Goal: Information Seeking & Learning: Understand process/instructions

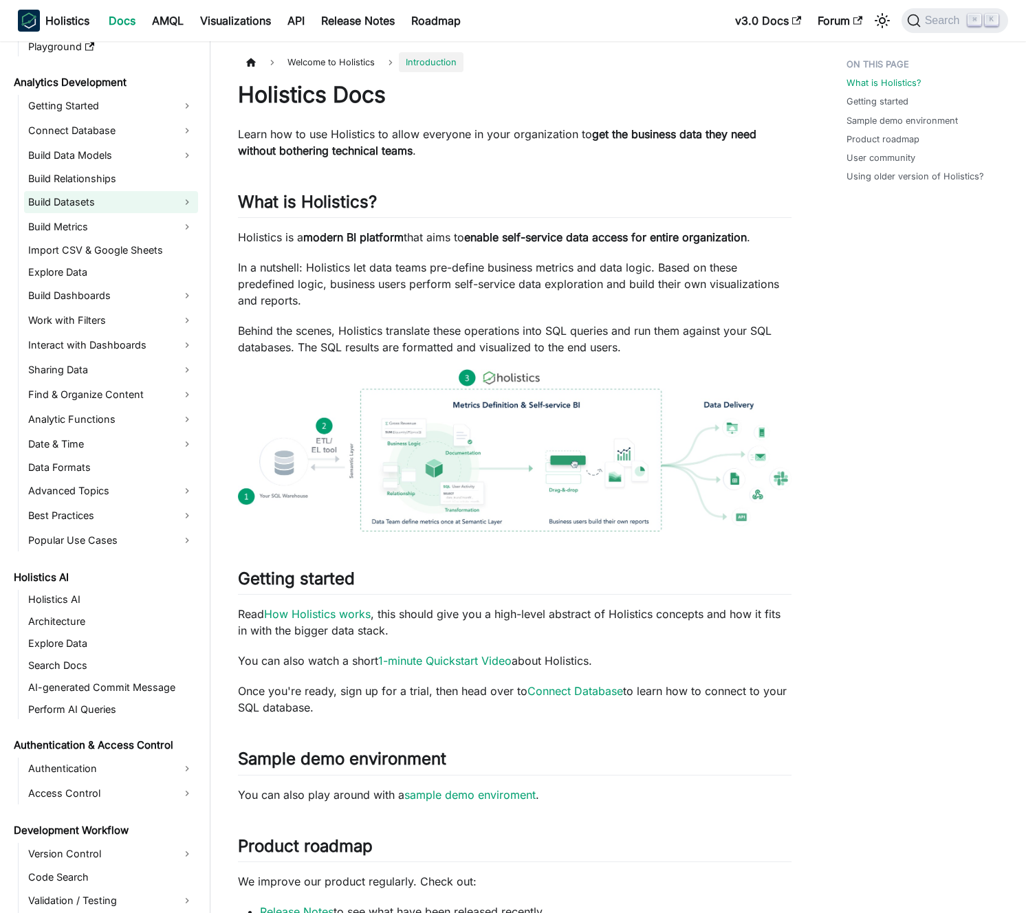
scroll to position [183, 0]
click at [157, 201] on link "Build Datasets" at bounding box center [111, 202] width 174 height 22
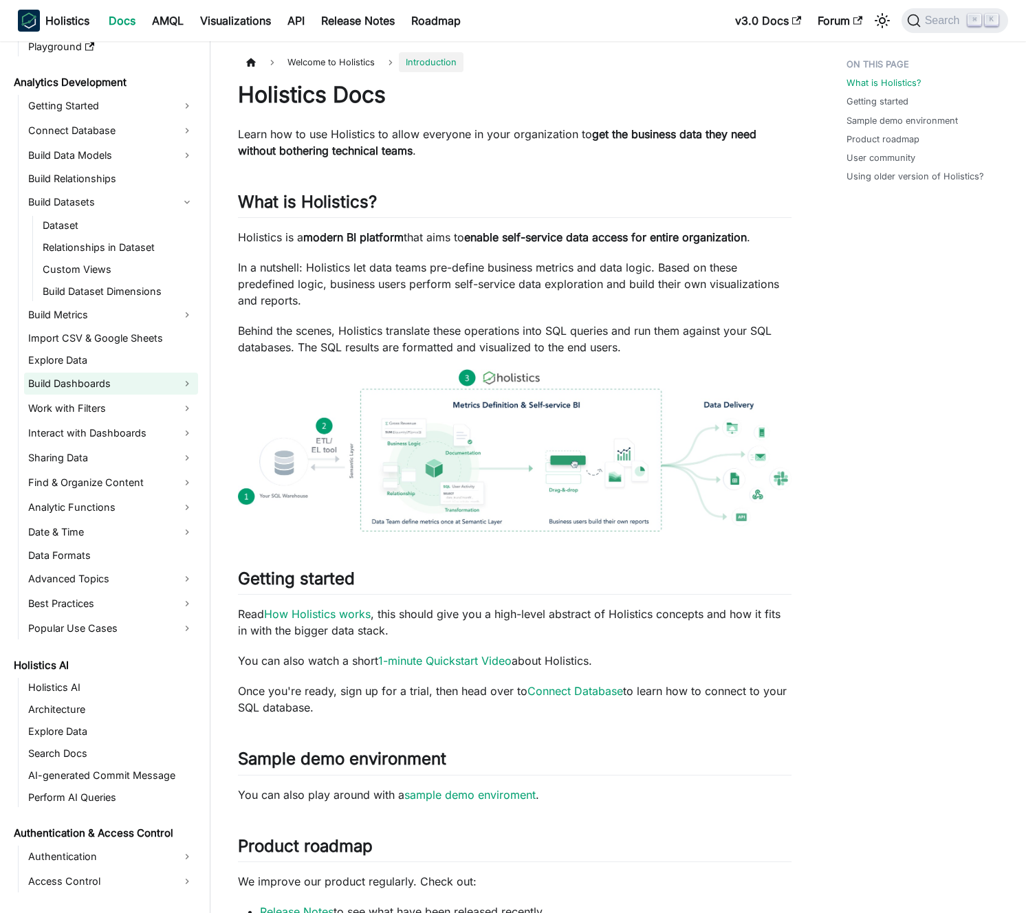
click at [120, 386] on link "Build Dashboards" at bounding box center [111, 384] width 174 height 22
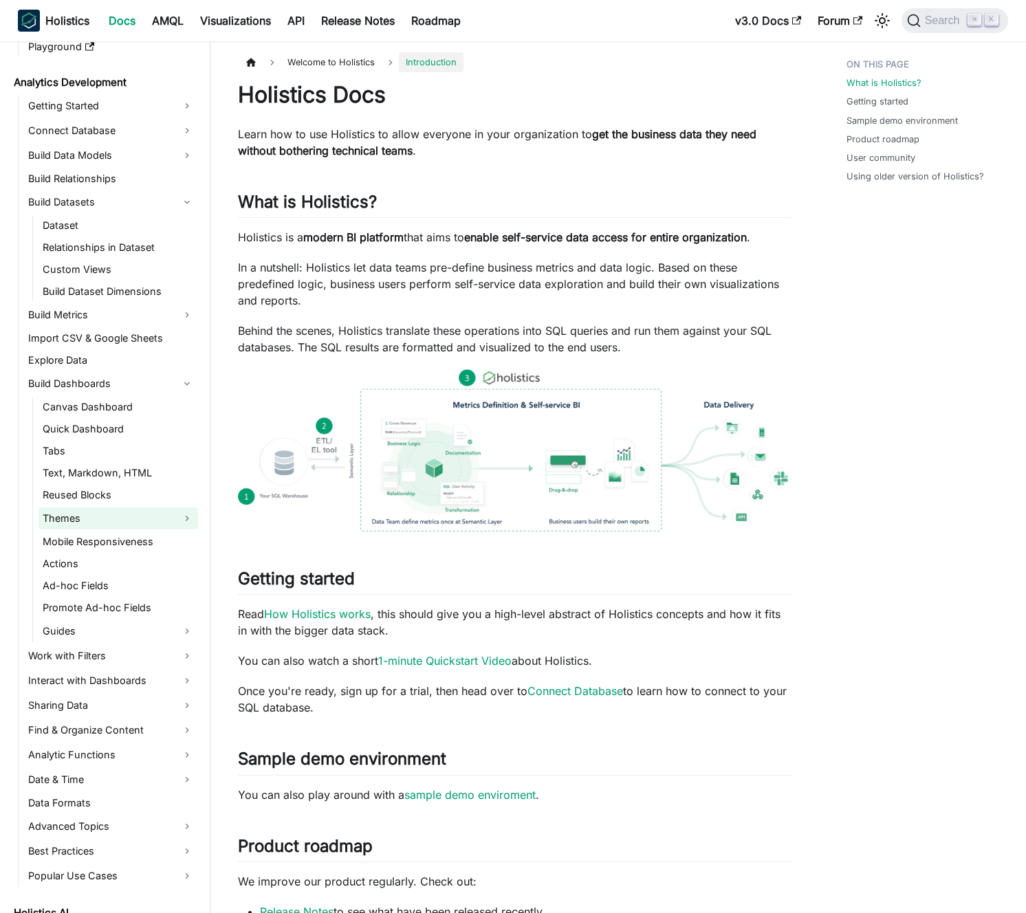
click at [115, 520] on link "Themes" at bounding box center [117, 518] width 159 height 22
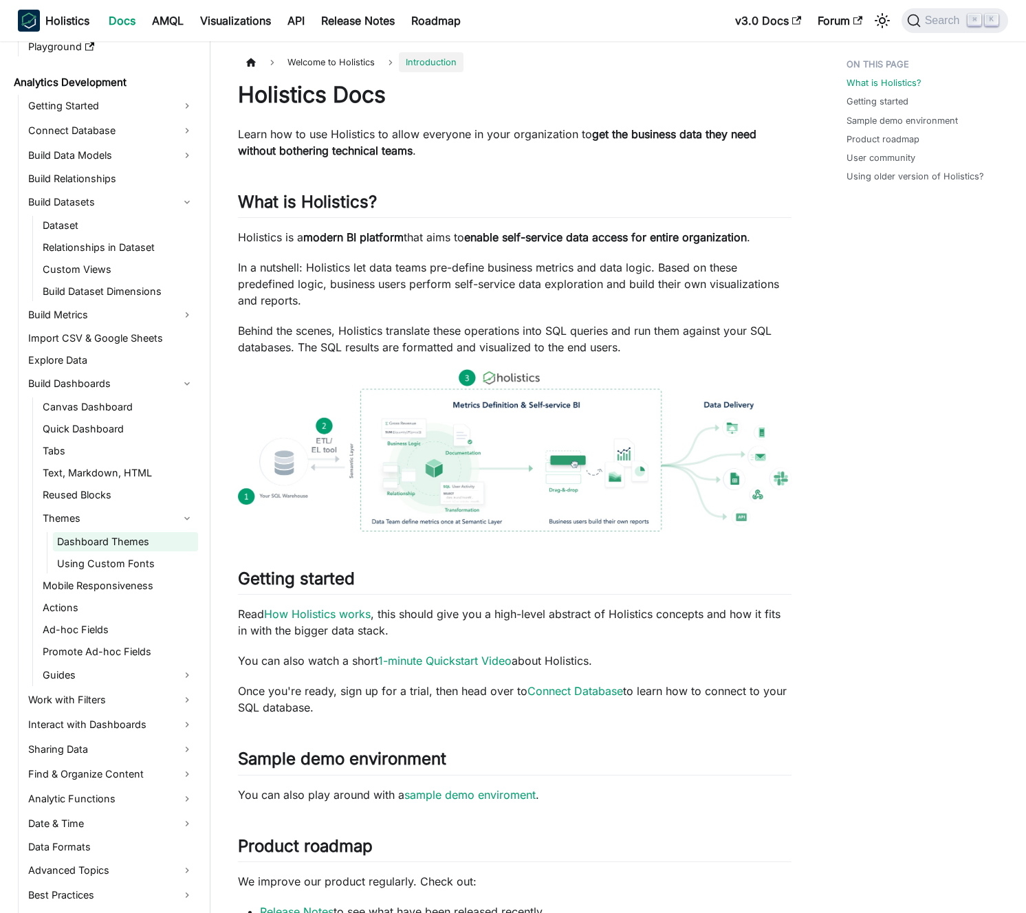
click at [117, 537] on link "Dashboard Themes" at bounding box center [125, 541] width 145 height 19
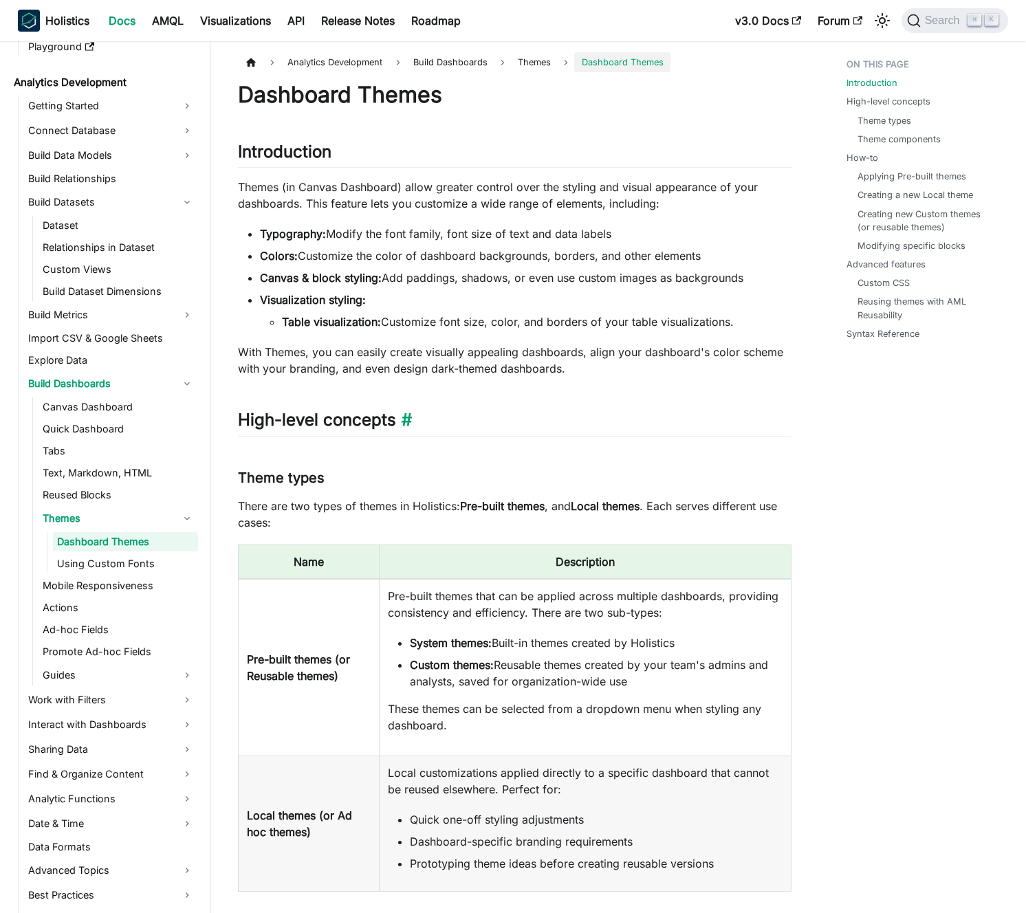
click at [411, 432] on h2 "High-level concepts ​" at bounding box center [514, 423] width 553 height 26
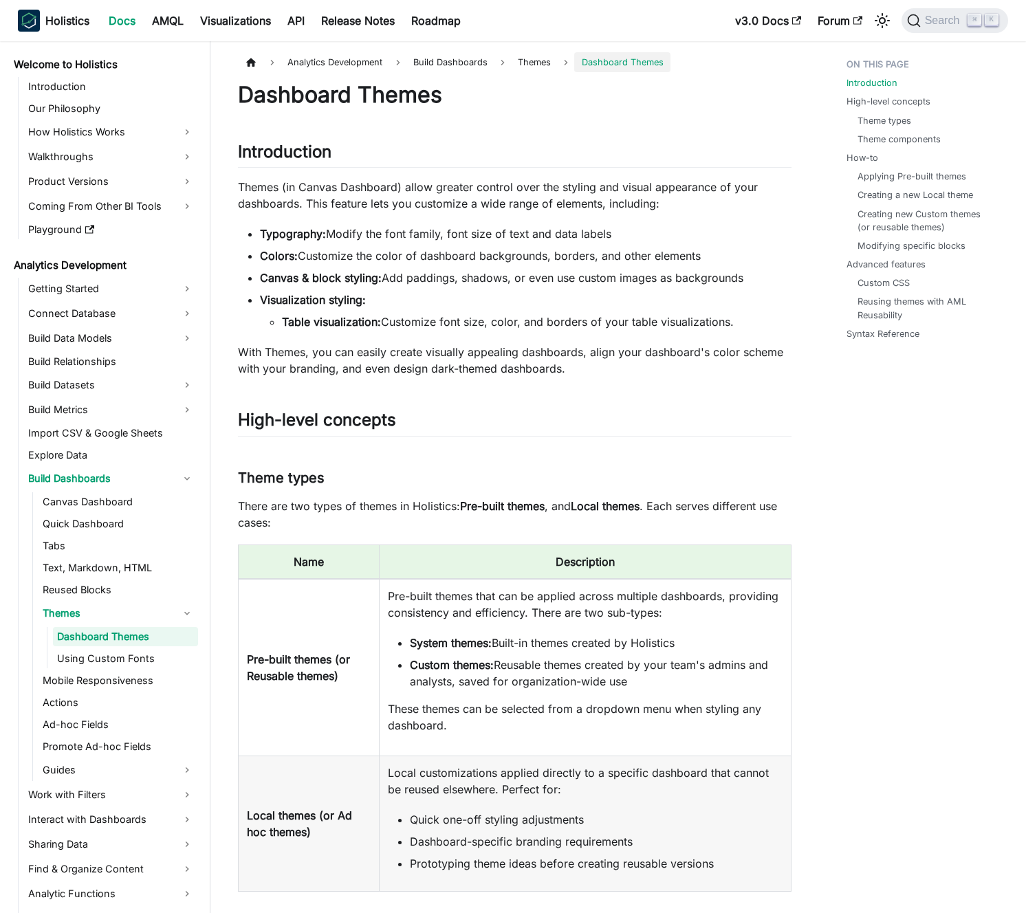
click at [346, 322] on strong "Table visualization:" at bounding box center [331, 322] width 99 height 14
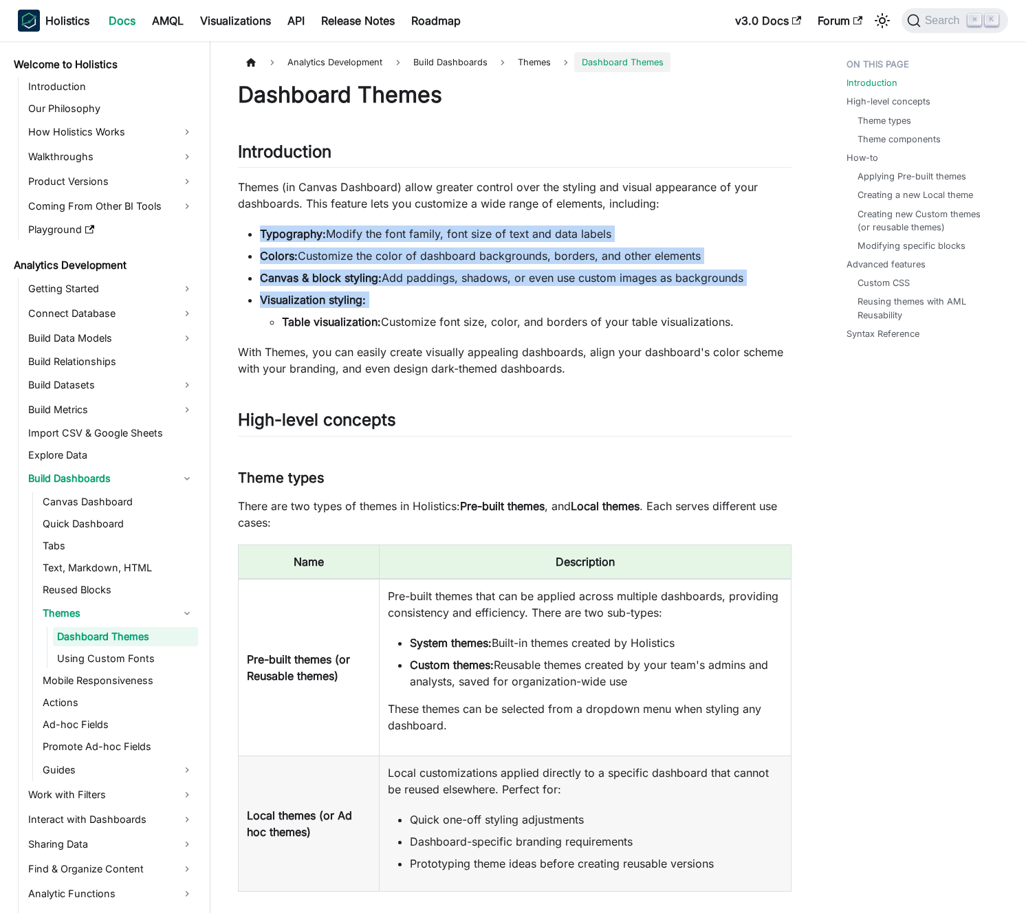
click at [360, 263] on li "Colors: Customize the color of dashboard backgrounds, borders, and other elemen…" at bounding box center [525, 255] width 531 height 16
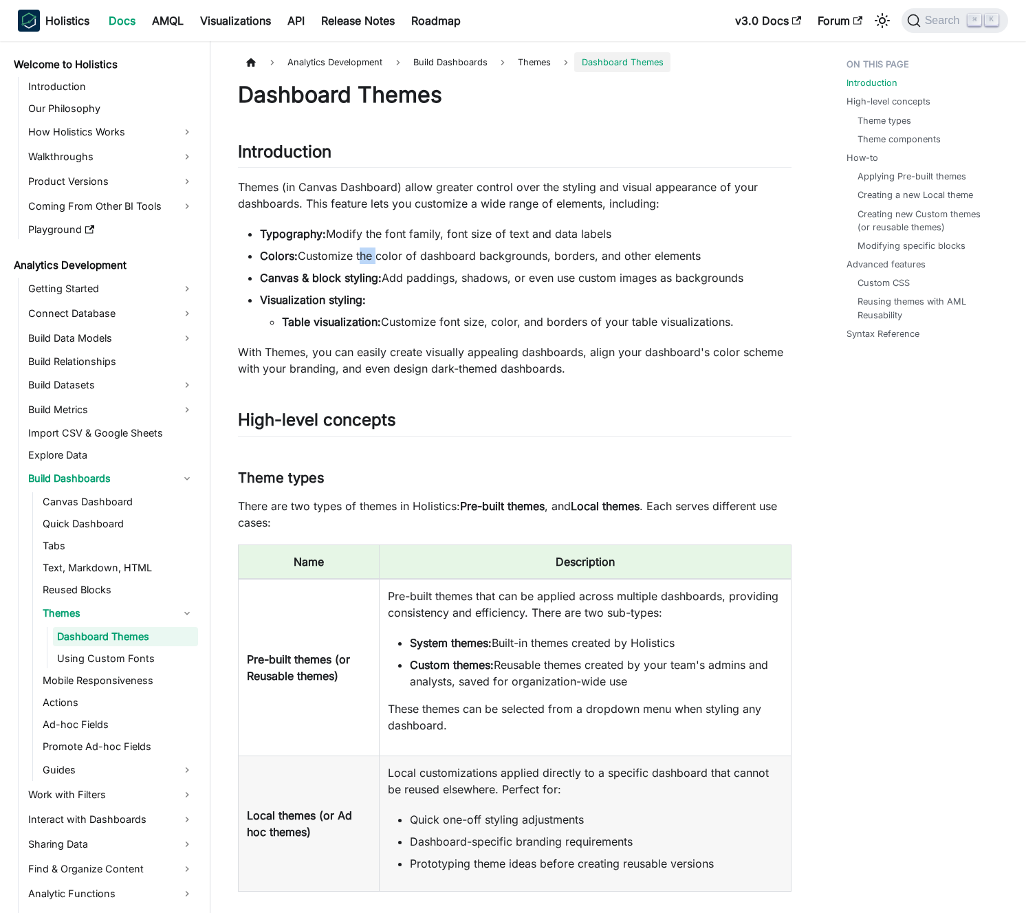
click at [360, 263] on li "Colors: Customize the color of dashboard backgrounds, borders, and other elemen…" at bounding box center [525, 255] width 531 height 16
click at [381, 243] on ul "Typography: Modify the font family, font size of text and data labels Colors: C…" at bounding box center [514, 277] width 553 height 104
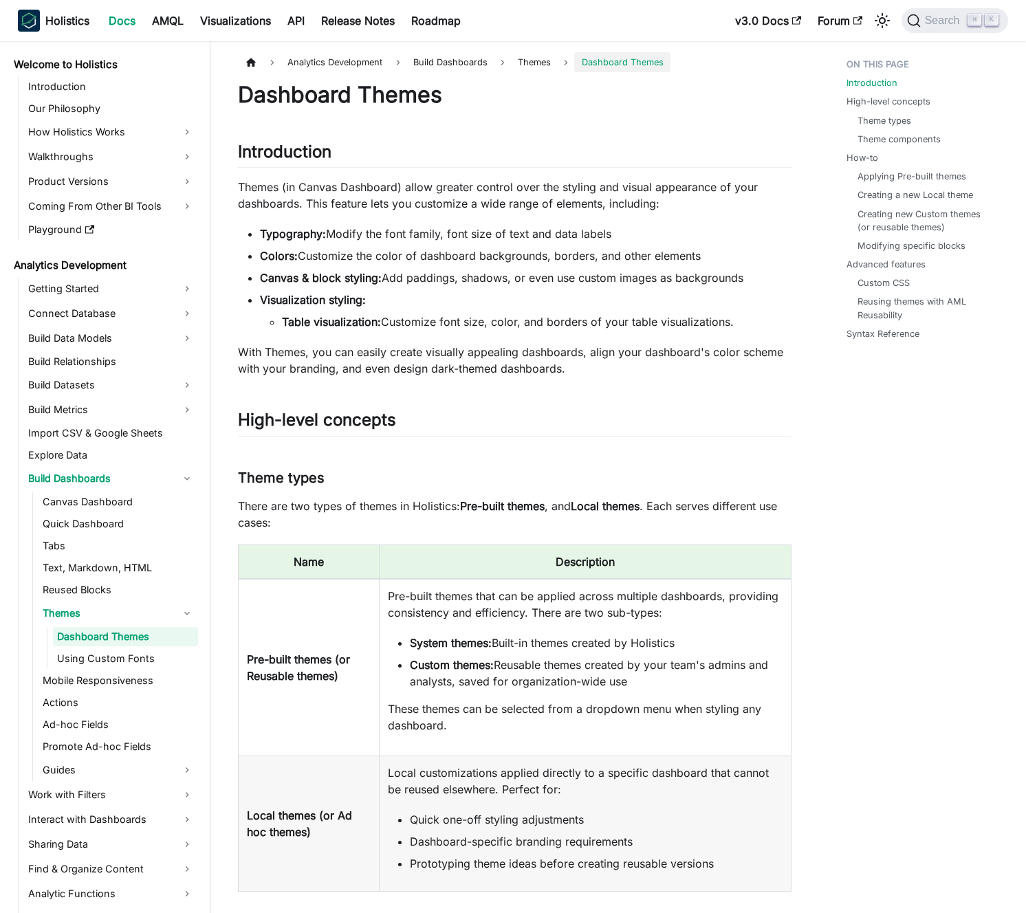
click at [392, 241] on li "Typography: Modify the font family, font size of text and data labels" at bounding box center [525, 233] width 531 height 16
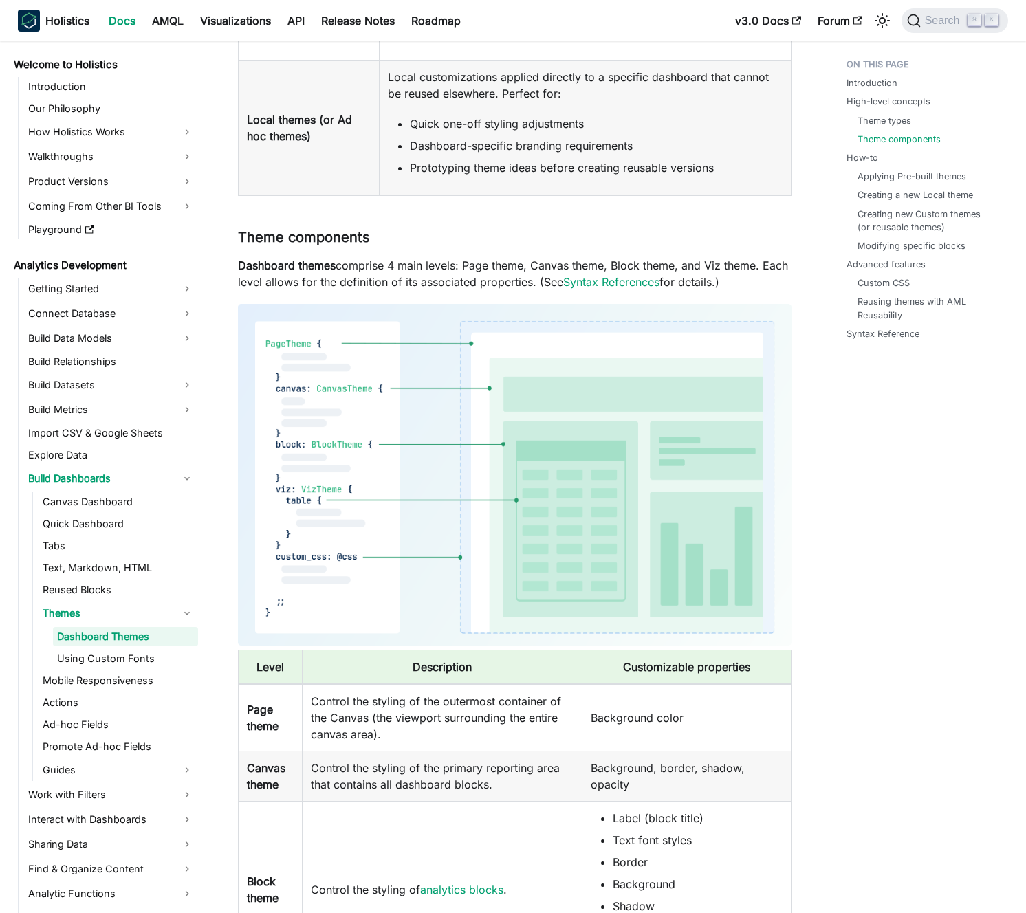
scroll to position [746, 0]
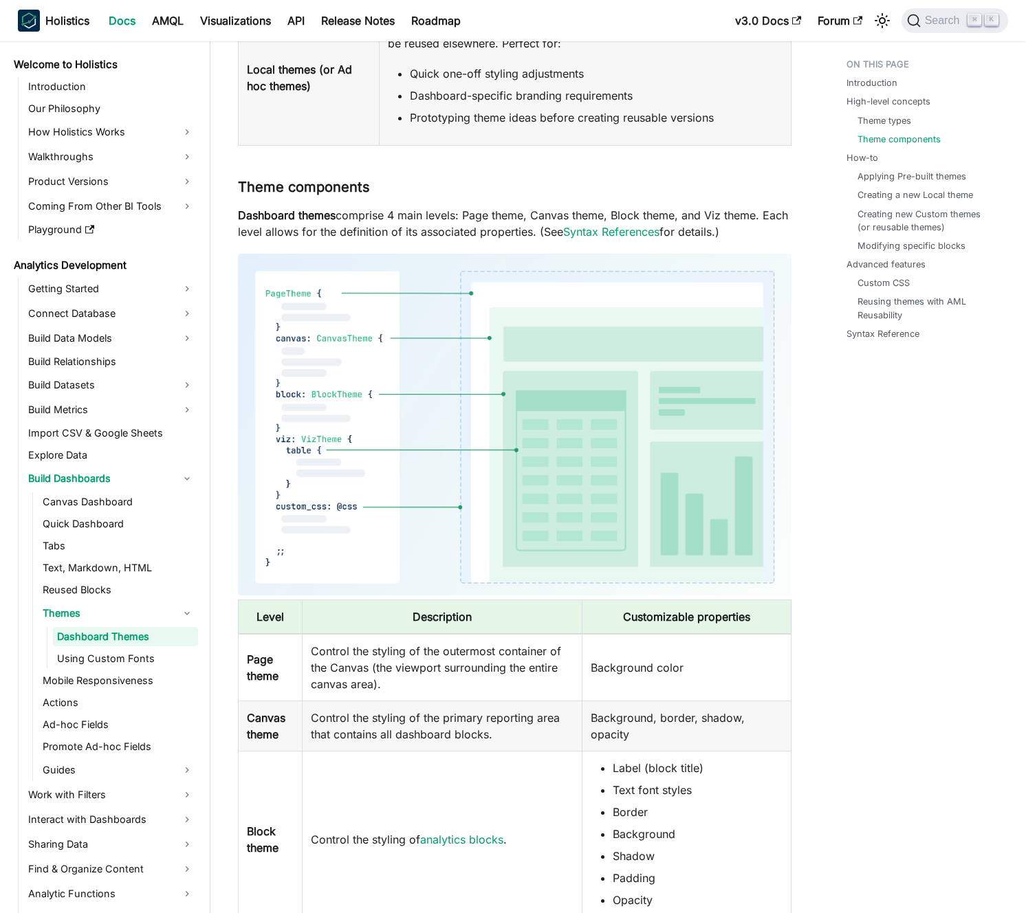
click at [393, 227] on p "Dashboard themes comprise 4 main levels: Page theme, Canvas theme, Block theme,…" at bounding box center [514, 223] width 553 height 33
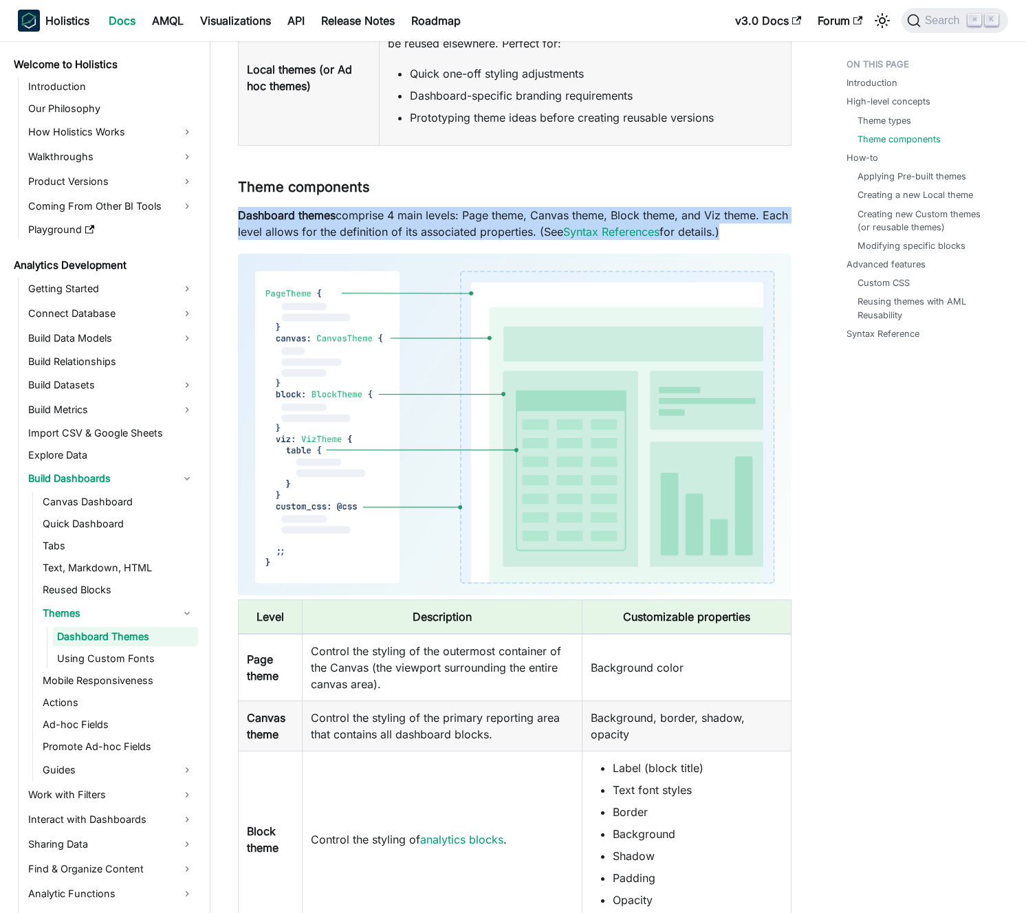
click at [393, 227] on p "Dashboard themes comprise 4 main levels: Page theme, Canvas theme, Block theme,…" at bounding box center [514, 223] width 553 height 33
click at [406, 223] on p "Dashboard themes comprise 4 main levels: Page theme, Canvas theme, Block theme,…" at bounding box center [514, 223] width 553 height 33
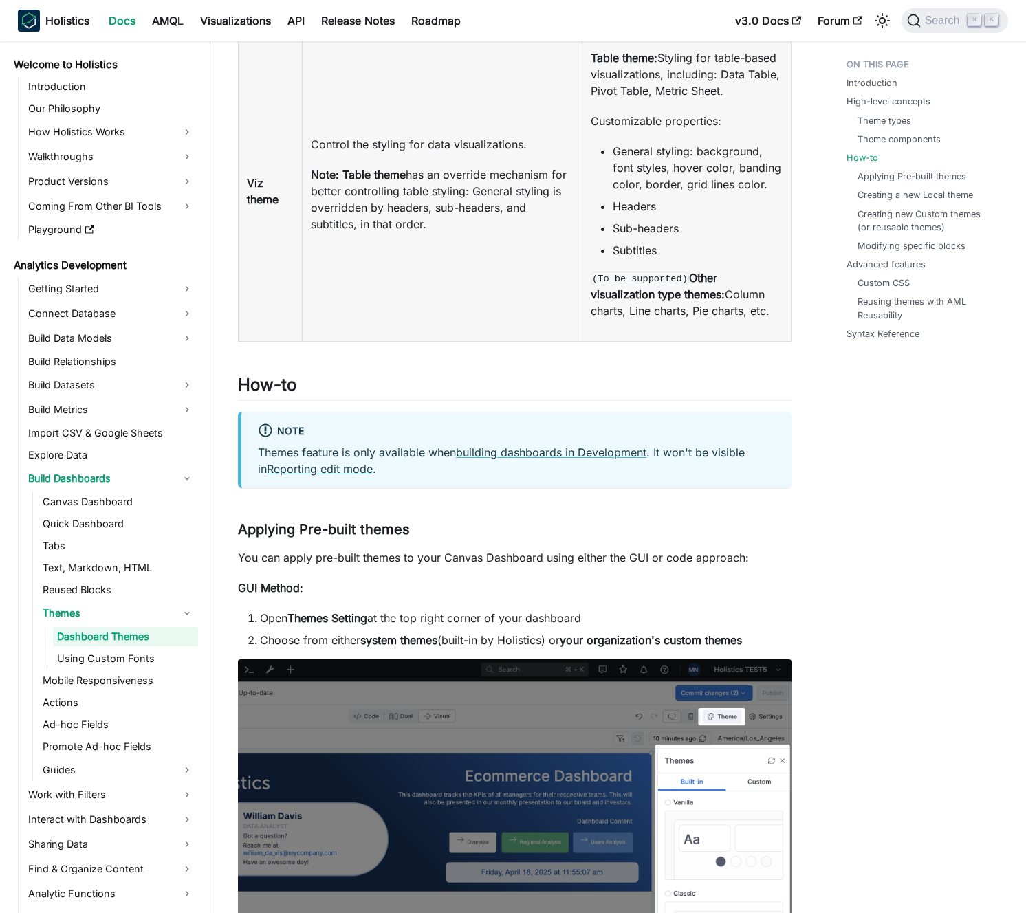
scroll to position [1736, 0]
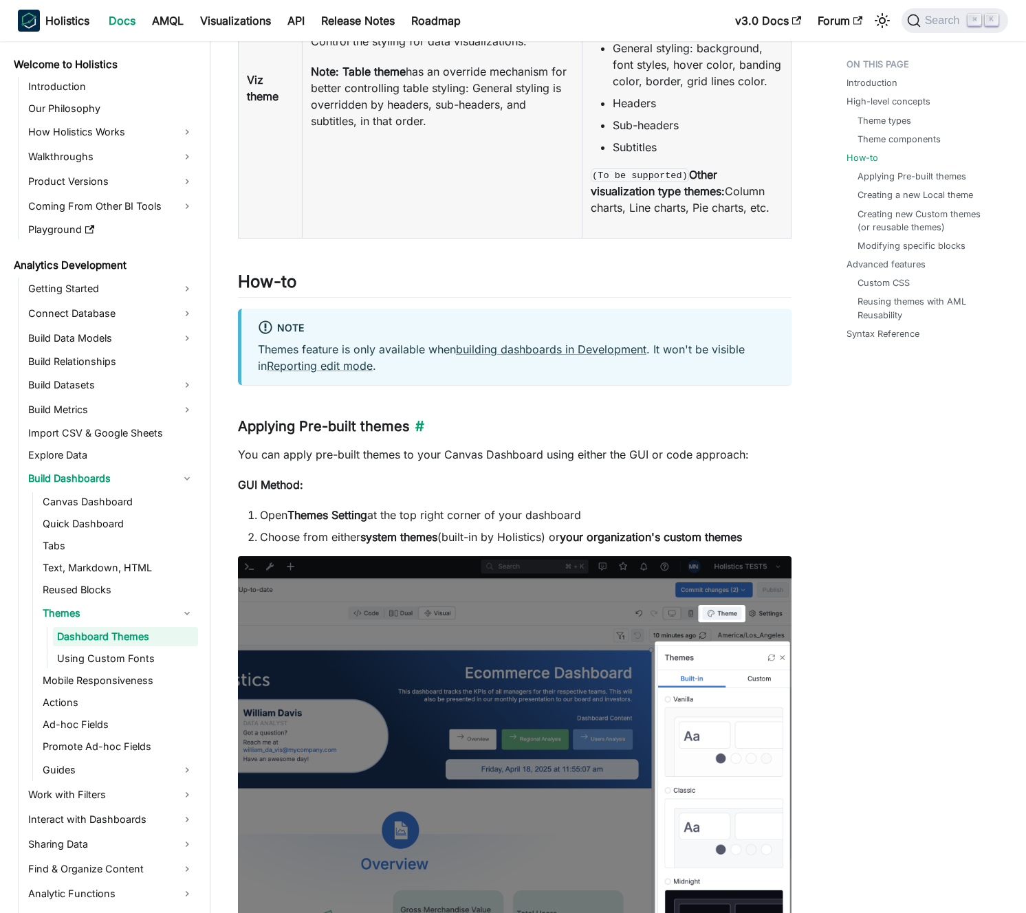
click at [490, 430] on h3 "Applying Pre-built themes ​" at bounding box center [514, 426] width 553 height 17
click at [503, 425] on h3 "Applying Pre-built themes ​" at bounding box center [514, 426] width 553 height 17
click at [492, 454] on p "You can apply pre-built themes to your Canvas Dashboard using either the GUI or…" at bounding box center [514, 454] width 553 height 16
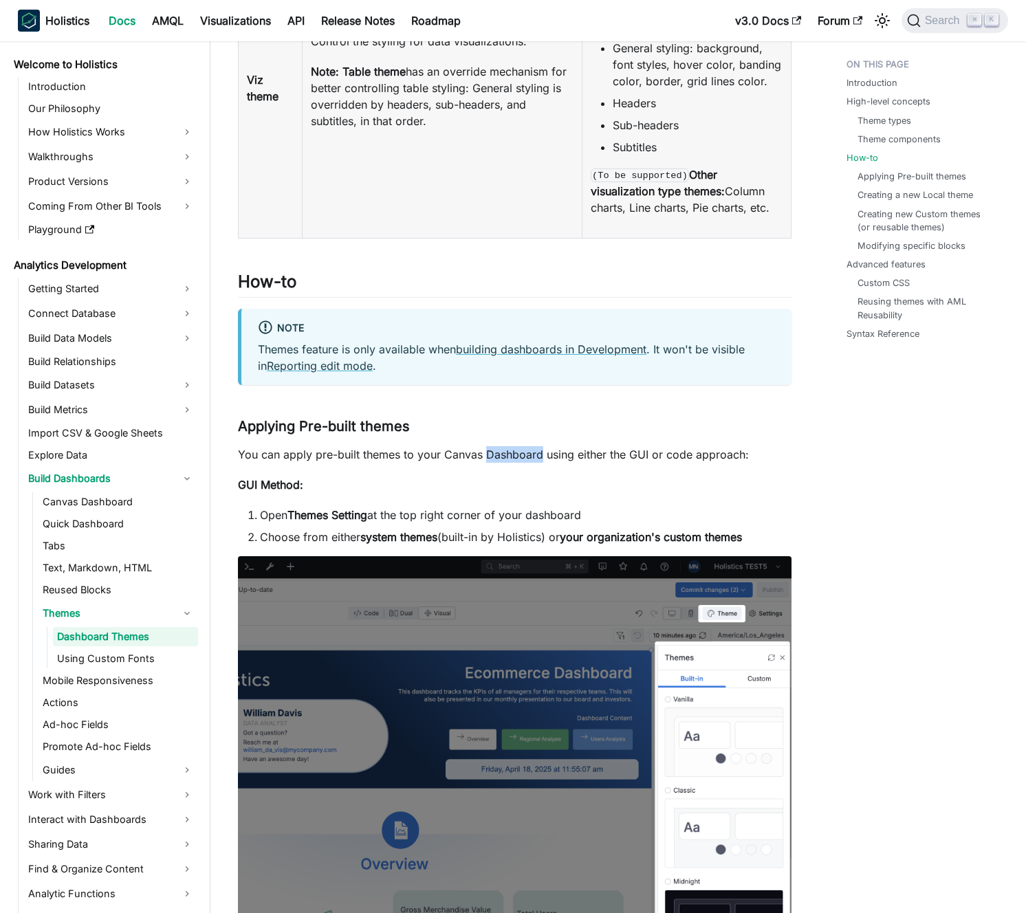
click at [492, 454] on p "You can apply pre-built themes to your Canvas Dashboard using either the GUI or…" at bounding box center [514, 454] width 553 height 16
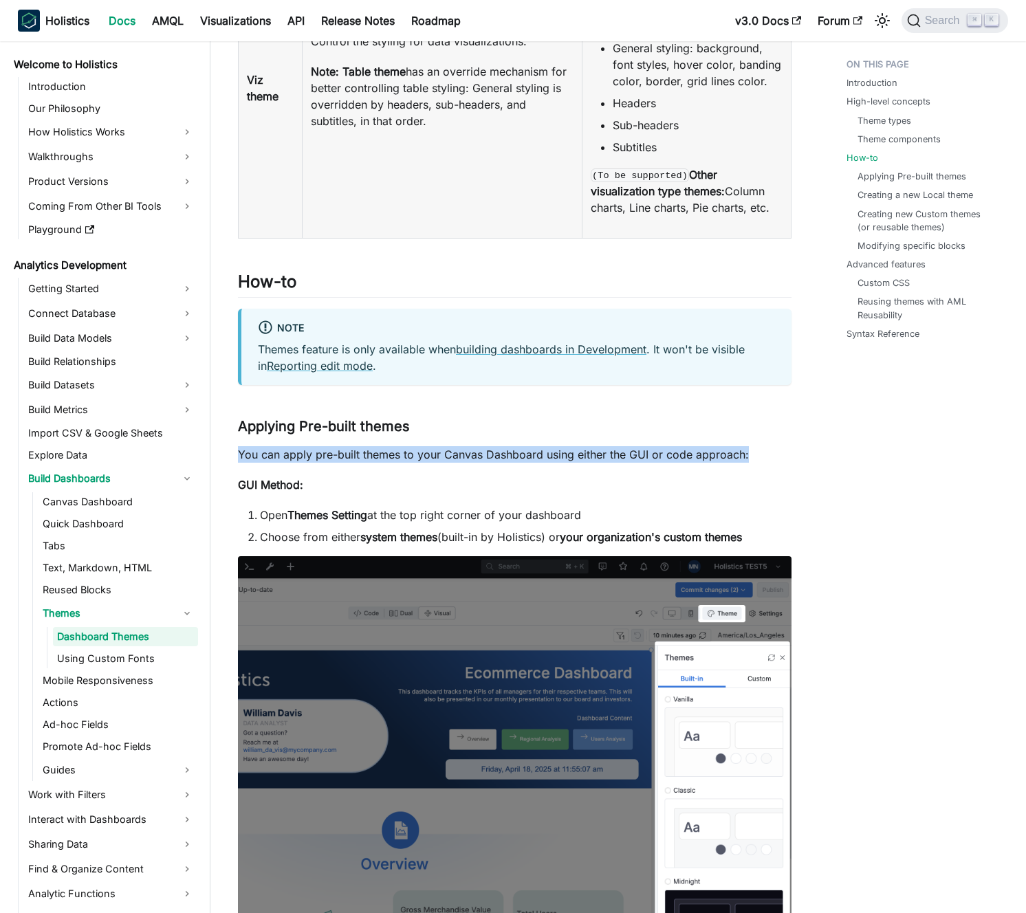
click at [492, 454] on p "You can apply pre-built themes to your Canvas Dashboard using either the GUI or…" at bounding box center [514, 454] width 553 height 16
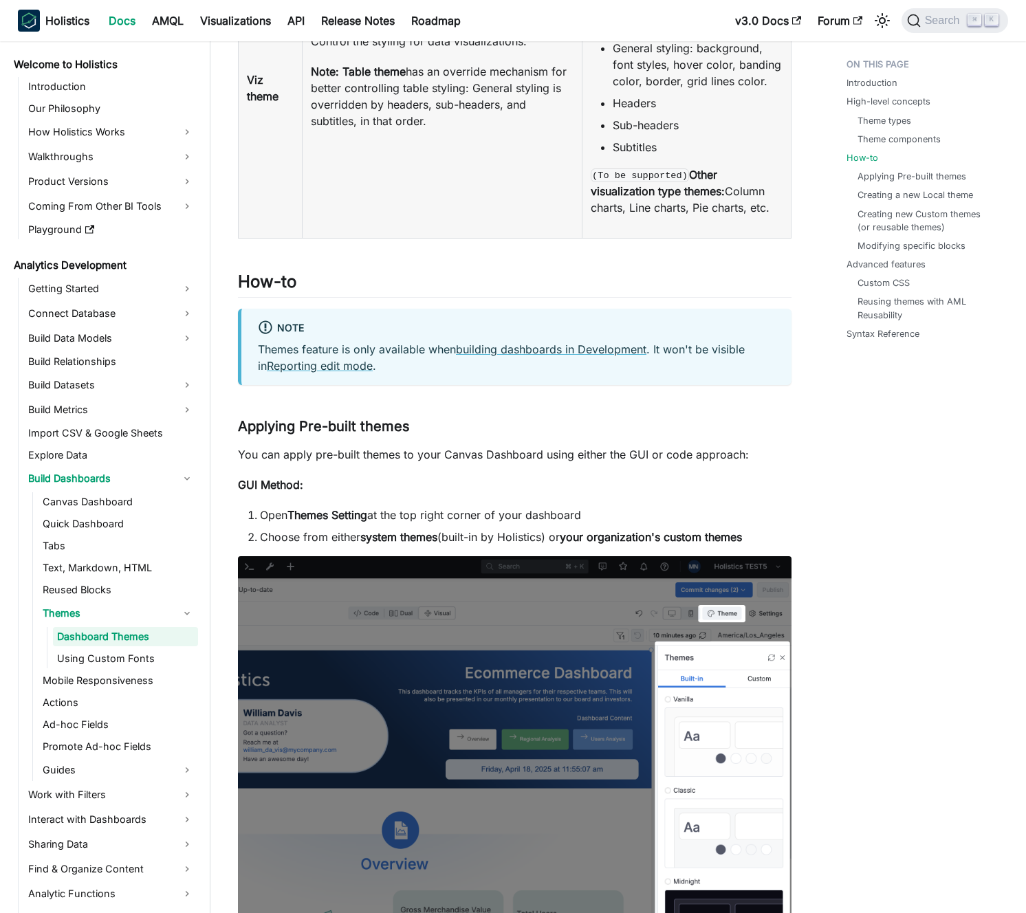
click at [465, 462] on p "You can apply pre-built themes to your Canvas Dashboard using either the GUI or…" at bounding box center [514, 454] width 553 height 16
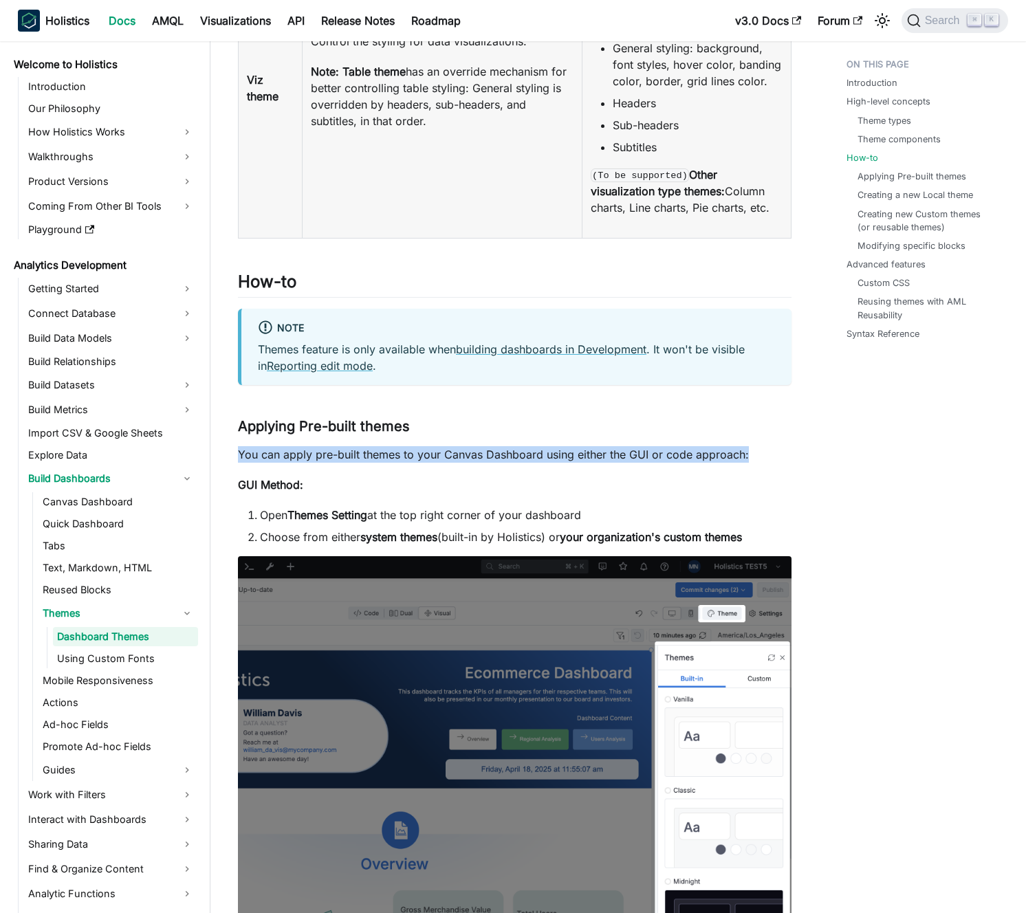
click at [465, 462] on p "You can apply pre-built themes to your Canvas Dashboard using either the GUI or…" at bounding box center [514, 454] width 553 height 16
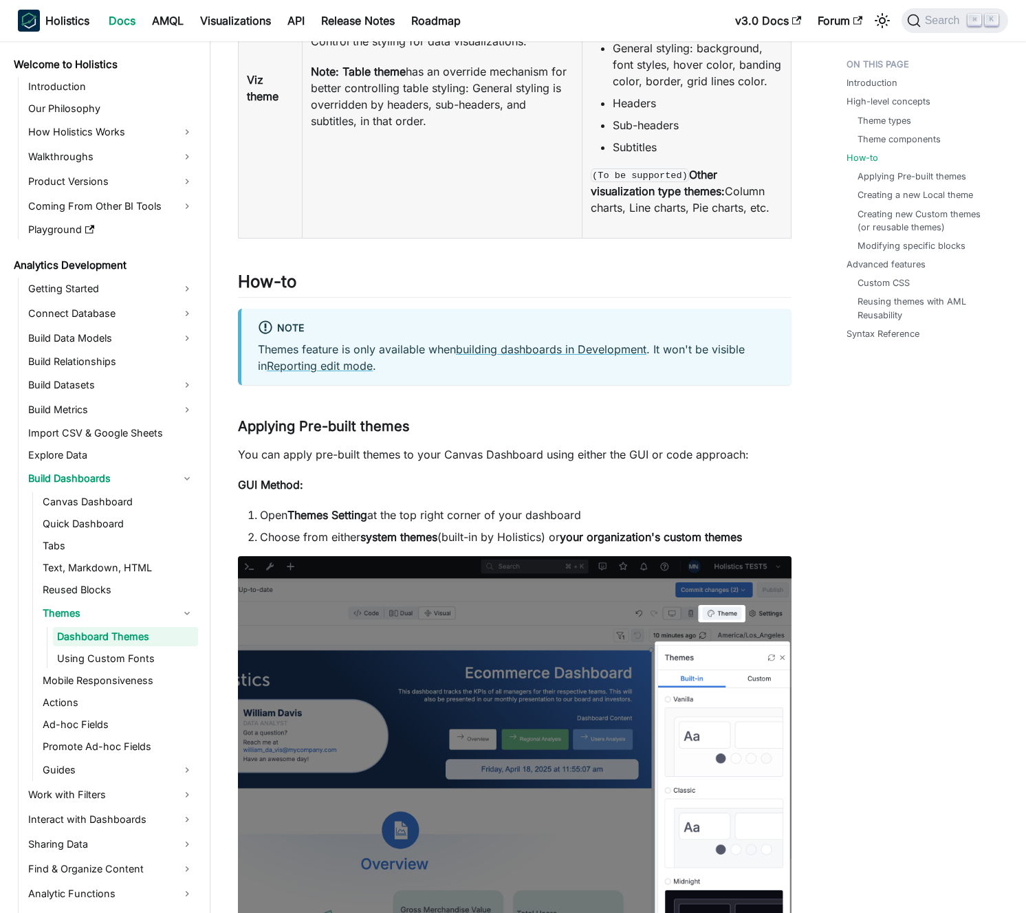
click at [456, 462] on p "You can apply pre-built themes to your Canvas Dashboard using either the GUI or…" at bounding box center [514, 454] width 553 height 16
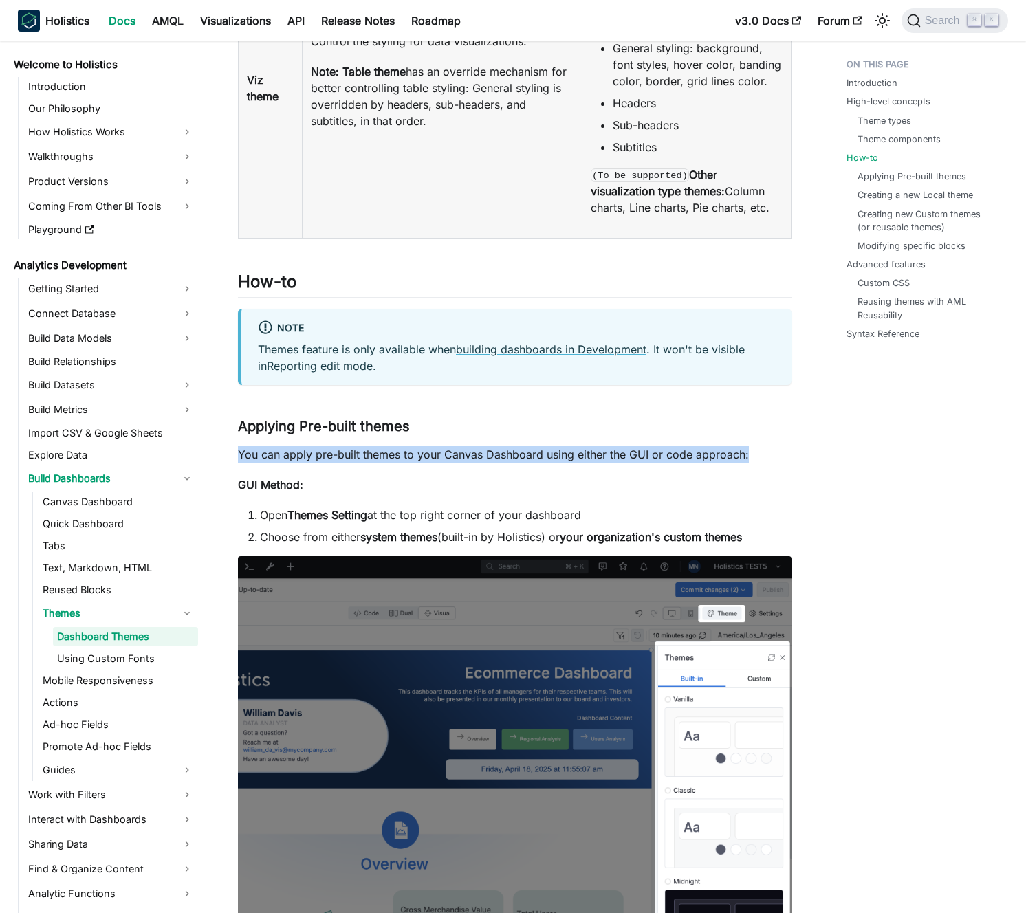
click at [456, 462] on p "You can apply pre-built themes to your Canvas Dashboard using either the GUI or…" at bounding box center [514, 454] width 553 height 16
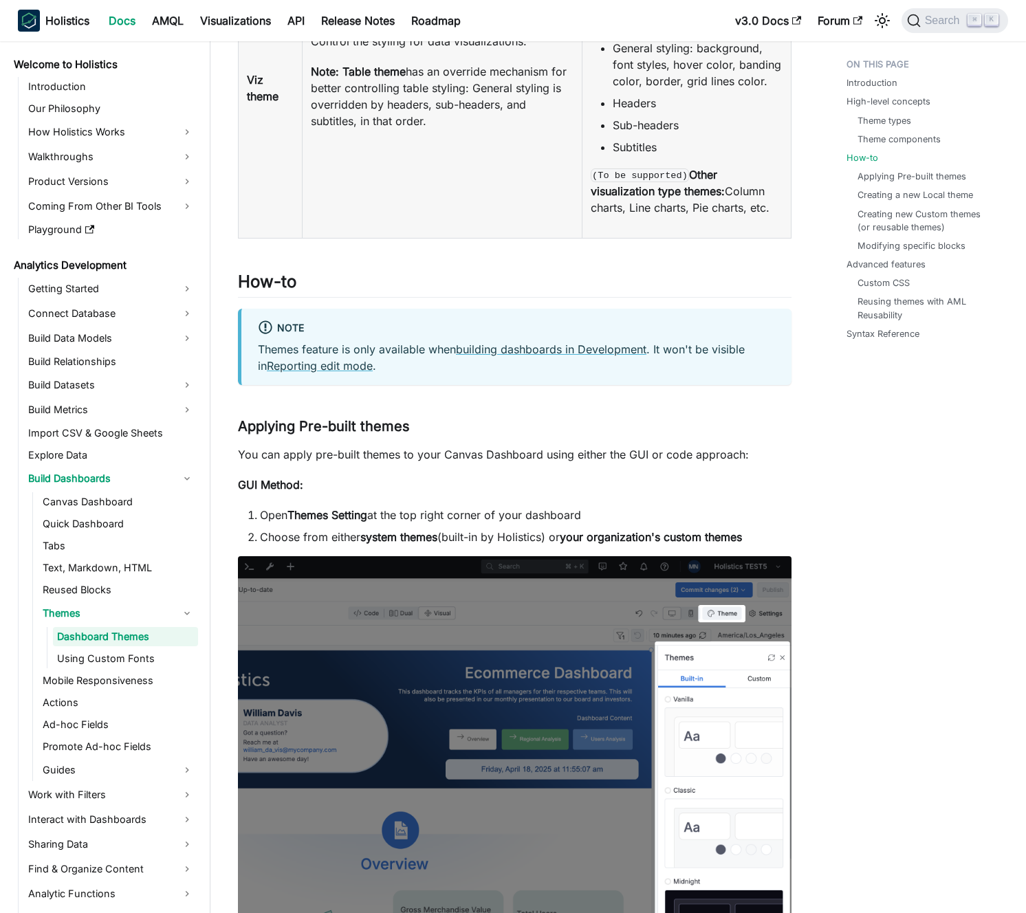
click at [438, 463] on p "You can apply pre-built themes to your Canvas Dashboard using either the GUI or…" at bounding box center [514, 454] width 553 height 16
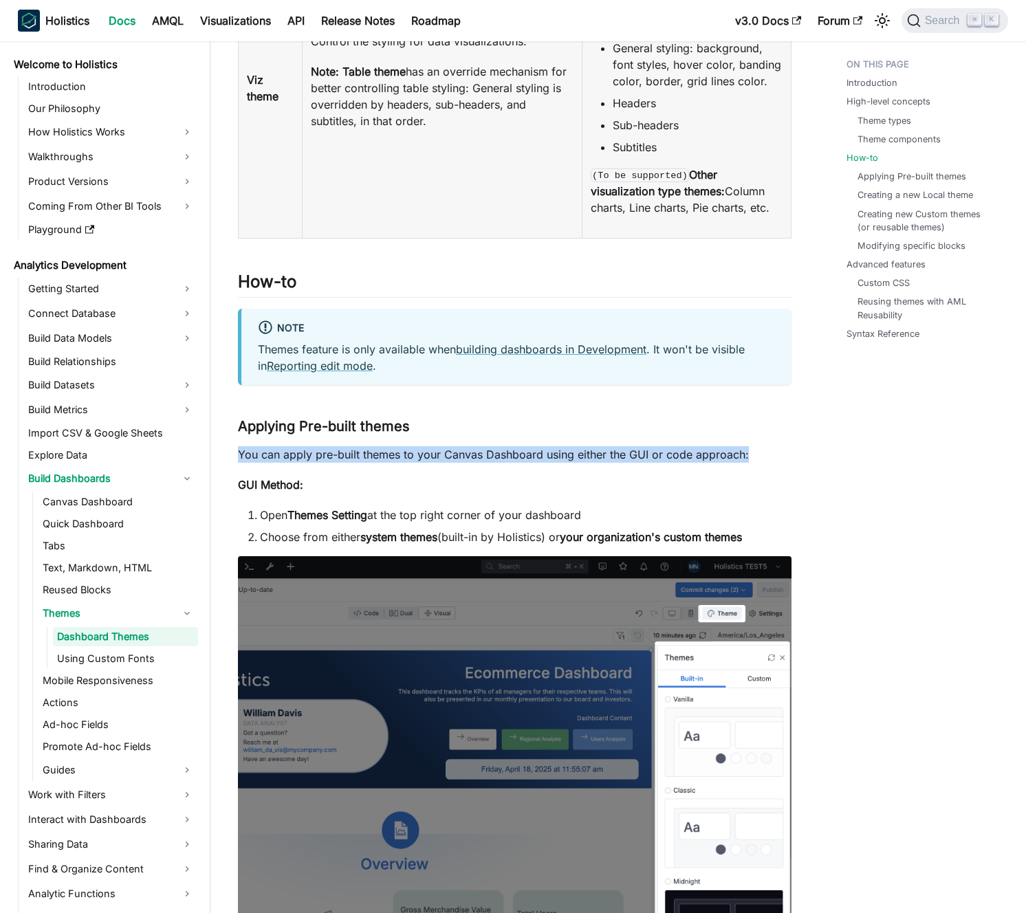
click at [437, 462] on p "You can apply pre-built themes to your Canvas Dashboard using either the GUI or…" at bounding box center [514, 454] width 553 height 16
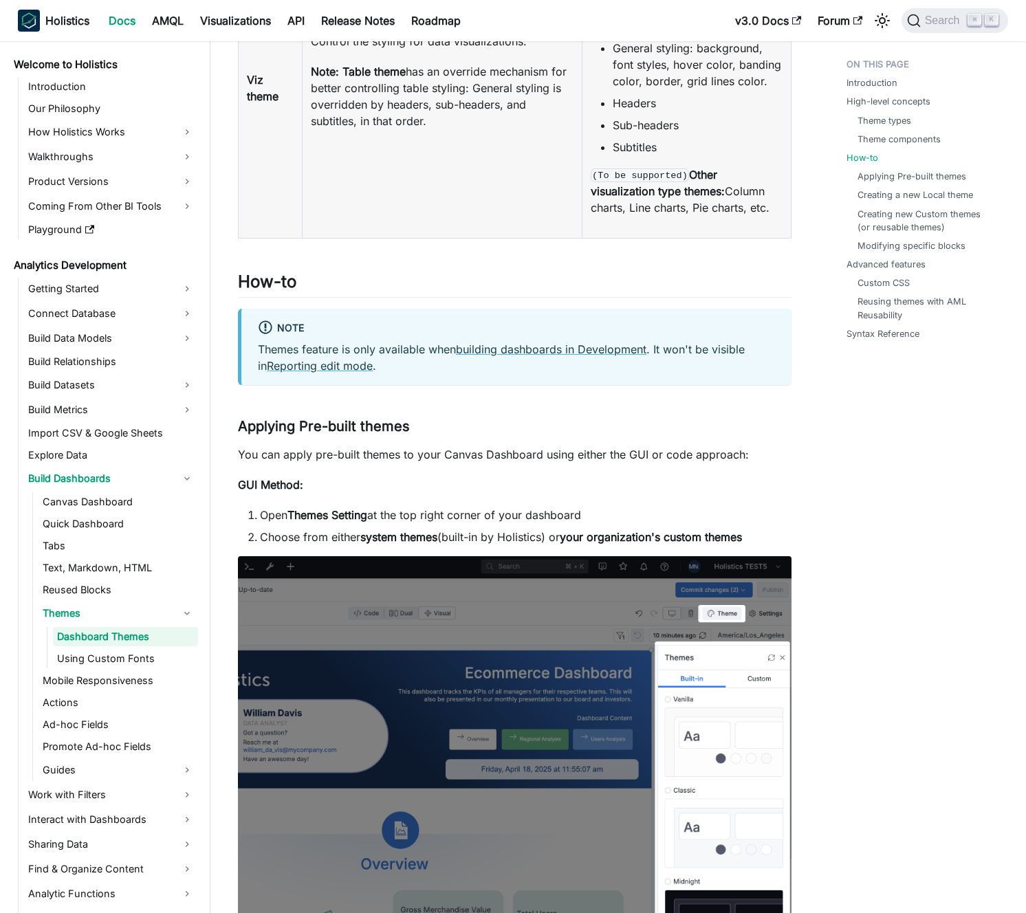
click at [433, 461] on p "You can apply pre-built themes to your Canvas Dashboard using either the GUI or…" at bounding box center [514, 454] width 553 height 16
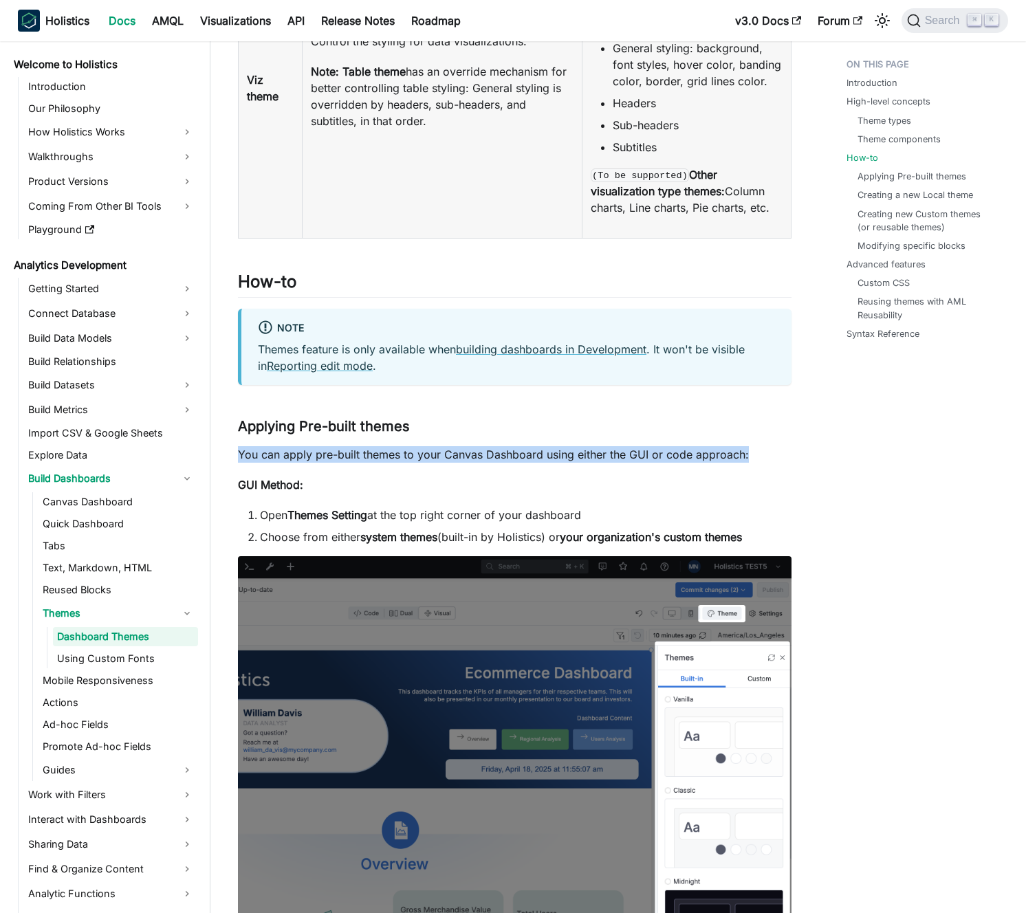
click at [433, 461] on p "You can apply pre-built themes to your Canvas Dashboard using either the GUI or…" at bounding box center [514, 454] width 553 height 16
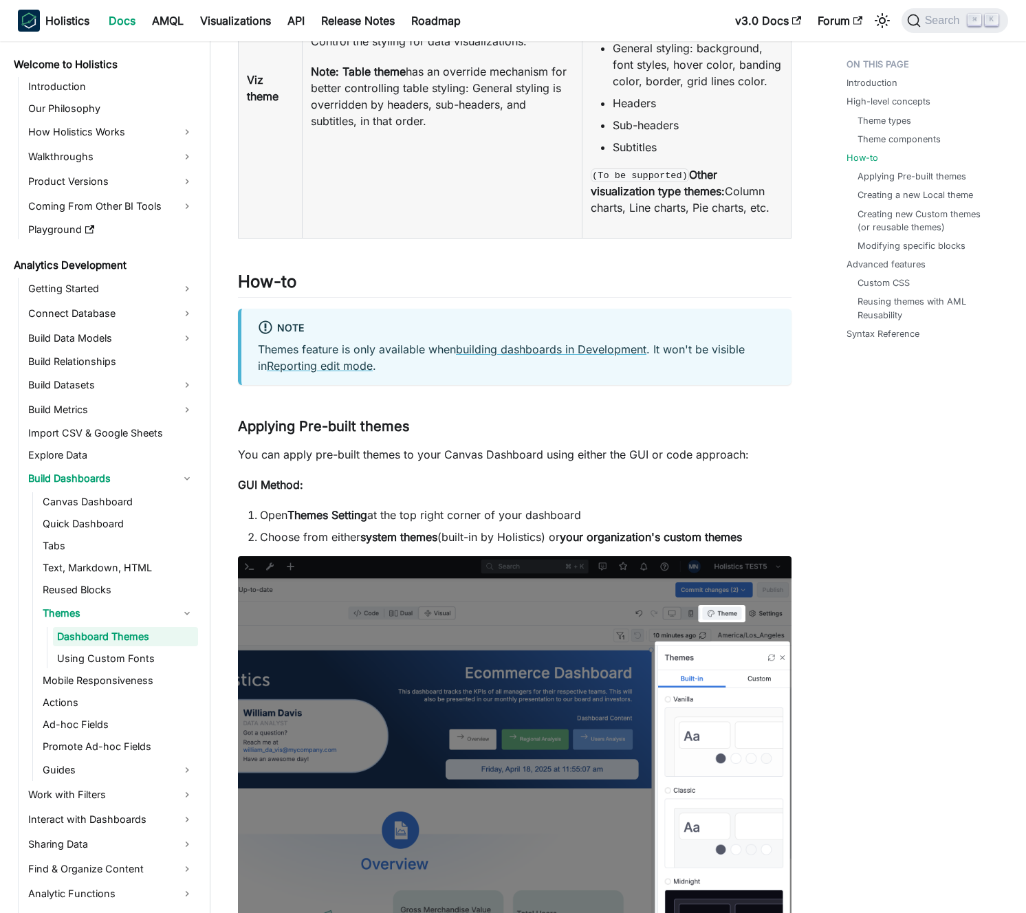
click at [426, 460] on p "You can apply pre-built themes to your Canvas Dashboard using either the GUI or…" at bounding box center [514, 454] width 553 height 16
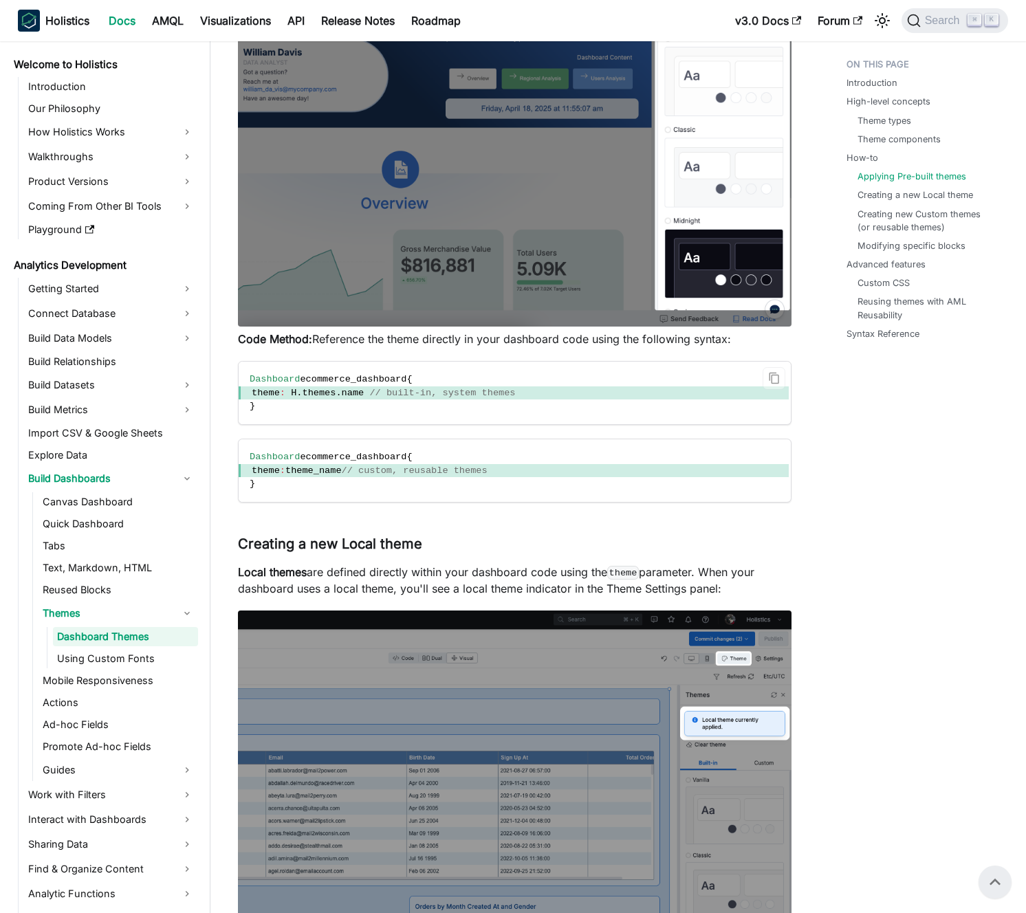
scroll to position [2376, 0]
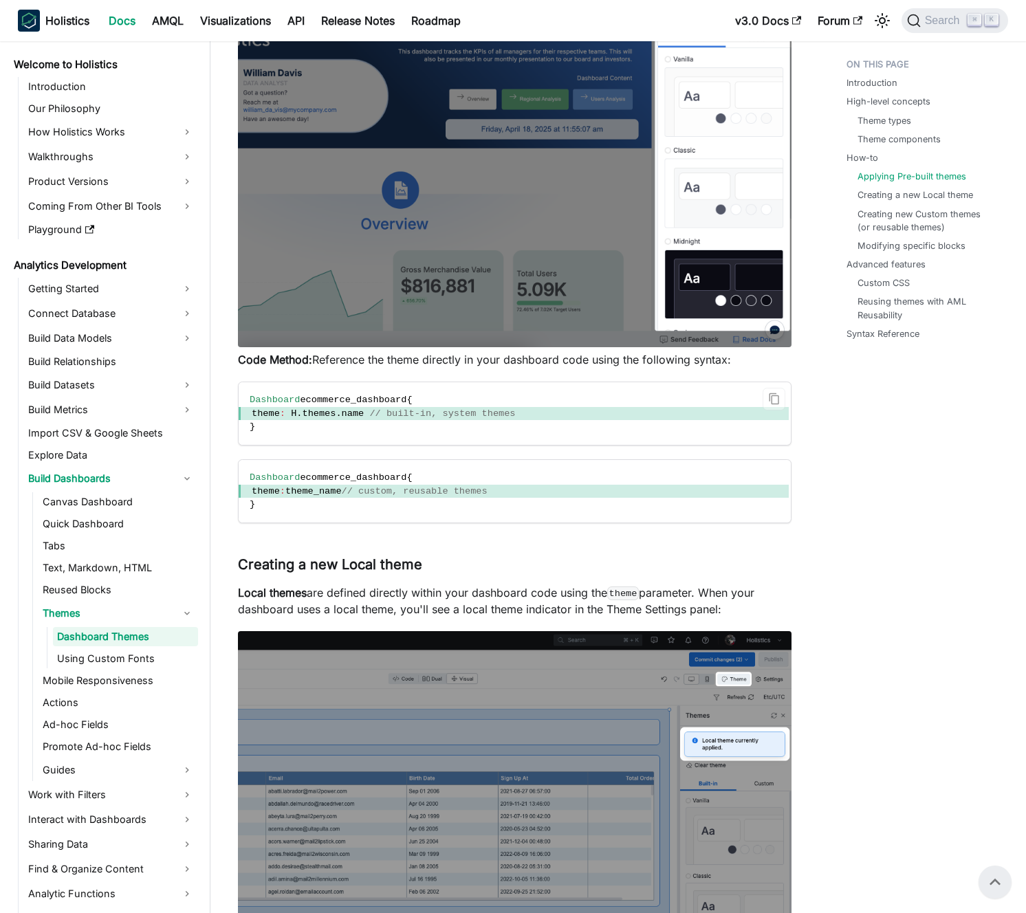
click at [369, 415] on span at bounding box center [366, 413] width 5 height 10
drag, startPoint x: 379, startPoint y: 415, endPoint x: 448, endPoint y: 425, distance: 68.8
click at [448, 425] on code "Dashboard ecommerce_dashboard { theme : H . themes . name // built-in, system t…" at bounding box center [514, 413] width 550 height 63
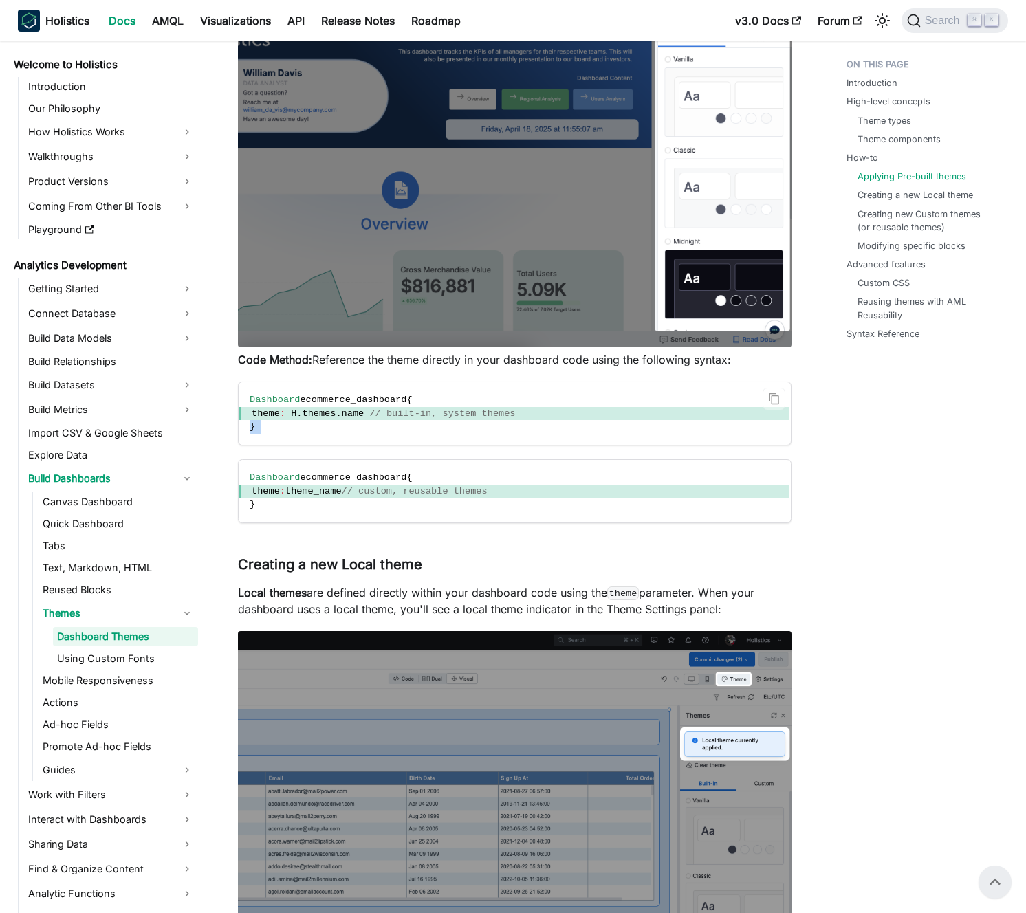
click at [448, 425] on code "Dashboard ecommerce_dashboard { theme : H . themes . name // built-in, system t…" at bounding box center [514, 413] width 550 height 63
click at [446, 423] on code "Dashboard ecommerce_dashboard { theme : H . themes . name // built-in, system t…" at bounding box center [514, 413] width 550 height 63
click at [433, 421] on code "Dashboard ecommerce_dashboard { theme : H . themes . name // built-in, system t…" at bounding box center [514, 413] width 550 height 63
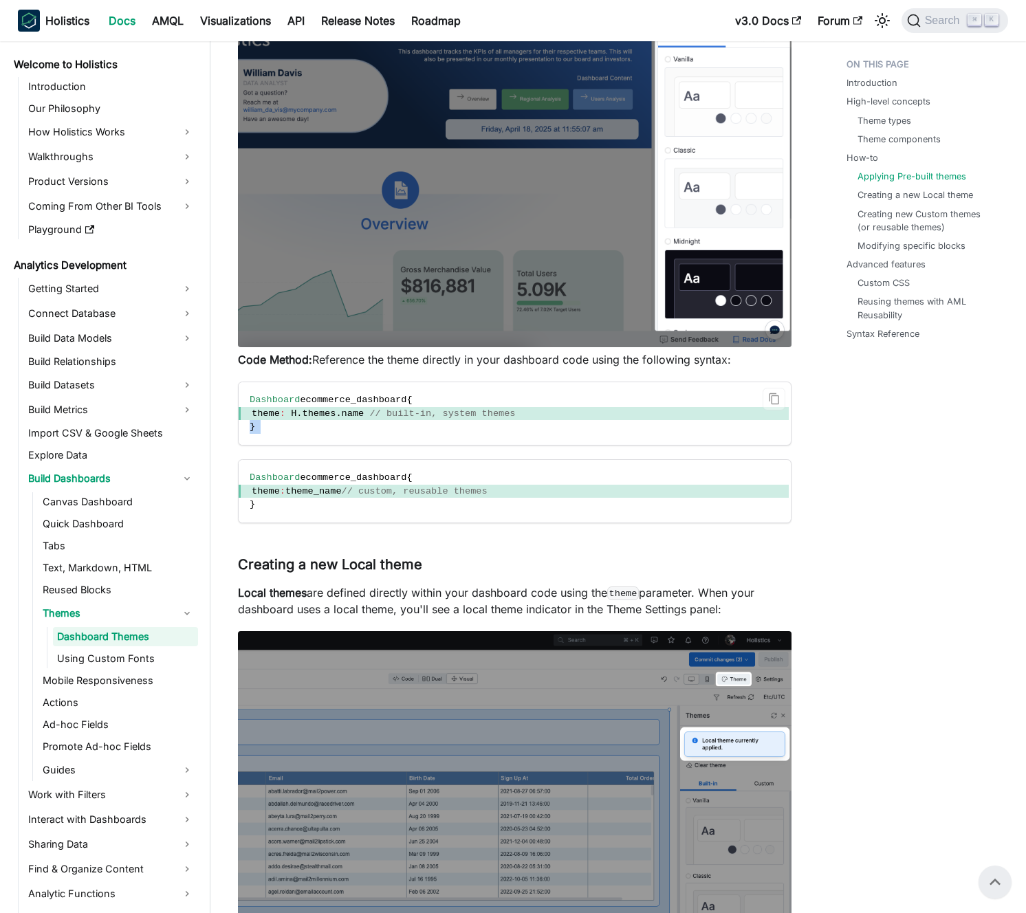
click at [433, 421] on code "Dashboard ecommerce_dashboard { theme : H . themes . name // built-in, system t…" at bounding box center [514, 413] width 550 height 63
click at [426, 419] on span "theme : [PERSON_NAME] themes . name // built-in, system themes" at bounding box center [514, 414] width 550 height 14
click at [478, 496] on span "// custom, reusable themes" at bounding box center [415, 491] width 146 height 10
drag, startPoint x: 478, startPoint y: 496, endPoint x: 439, endPoint y: 496, distance: 39.9
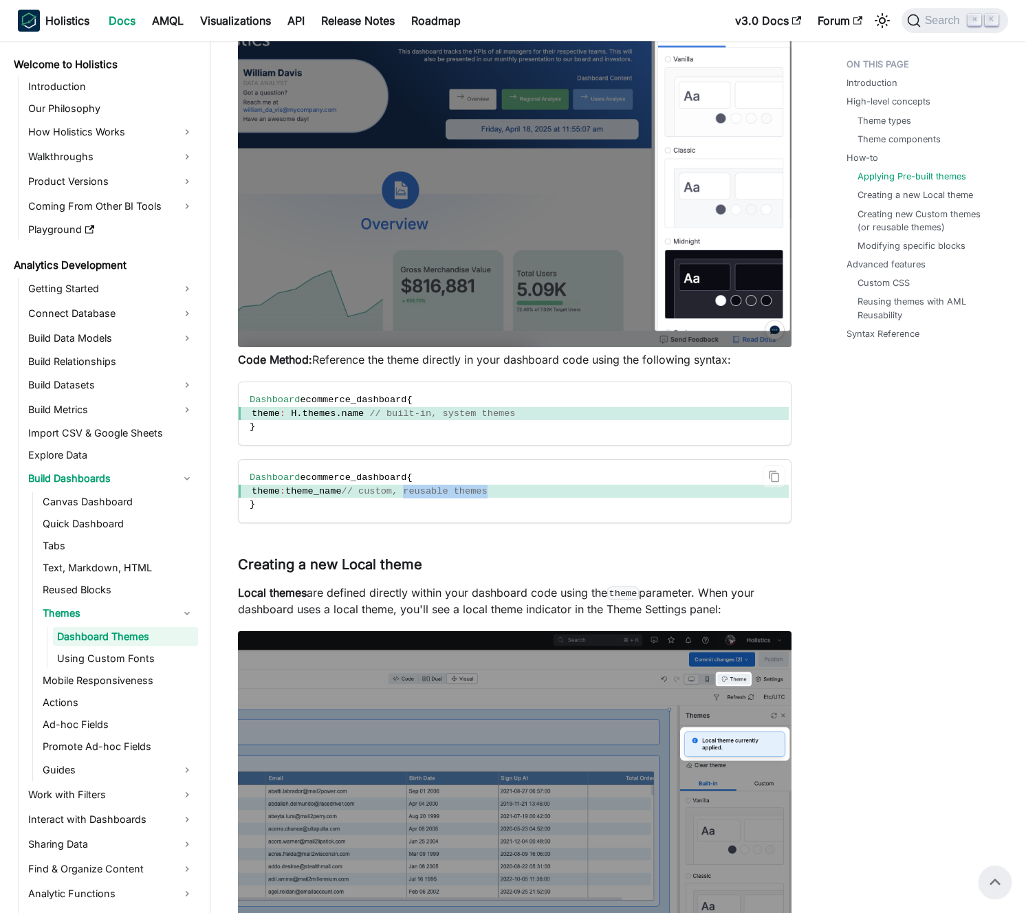
click at [439, 496] on span "// custom, reusable themes" at bounding box center [415, 491] width 146 height 10
click at [437, 496] on span "// custom, reusable themes" at bounding box center [415, 491] width 146 height 10
click at [425, 494] on span "// custom, reusable themes" at bounding box center [415, 491] width 146 height 10
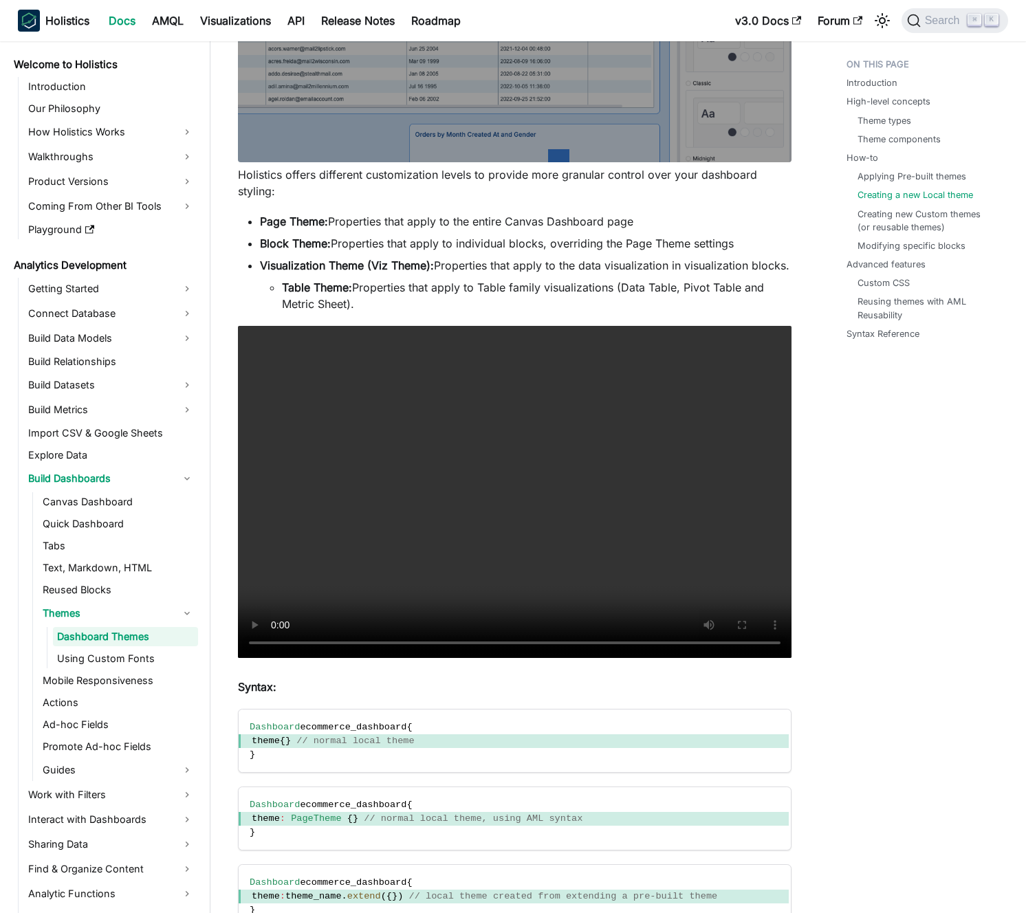
scroll to position [3456, 0]
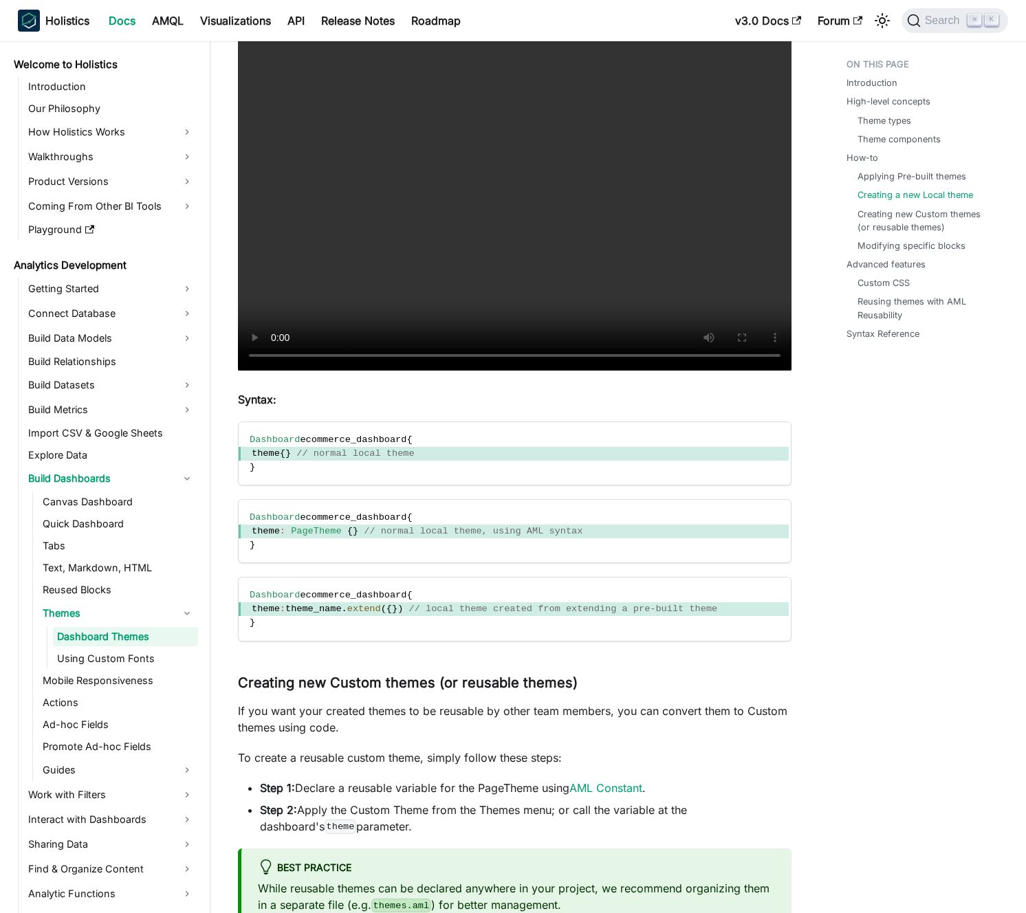
click at [492, 461] on span "theme { } // normal local theme" at bounding box center [514, 454] width 550 height 14
click at [503, 478] on code "Dashboard ecommerce_dashboard { theme { } // normal local theme }" at bounding box center [514, 453] width 550 height 63
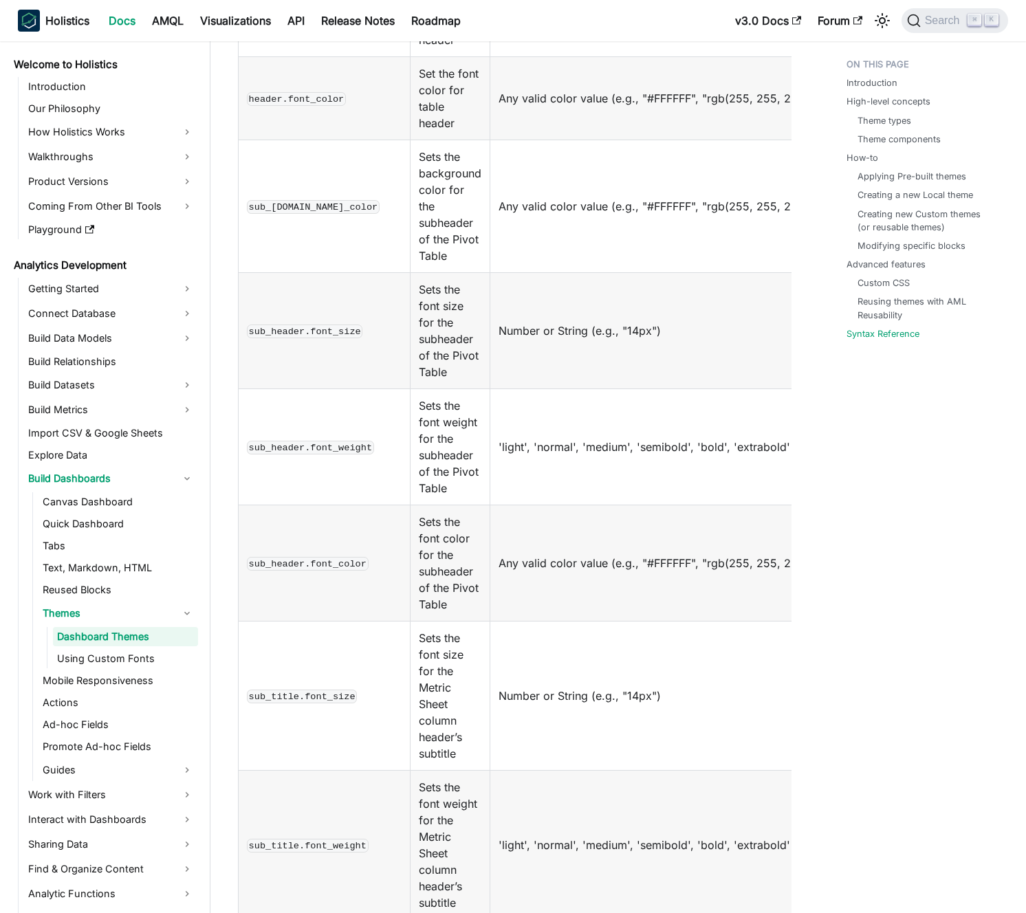
scroll to position [12574, 0]
